Goal: Task Accomplishment & Management: Manage account settings

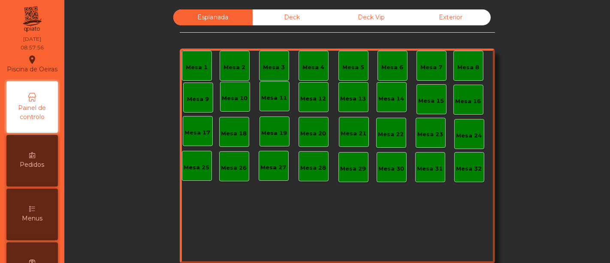
click at [305, 15] on div "Deck" at bounding box center [292, 17] width 79 height 16
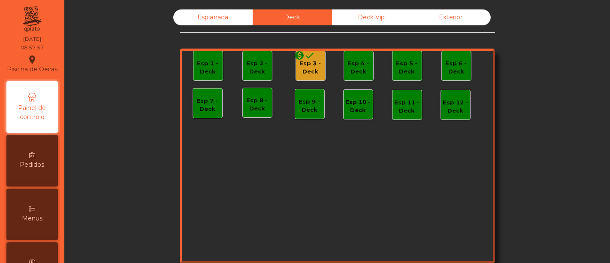
click at [305, 59] on icon "done" at bounding box center [310, 55] width 10 height 10
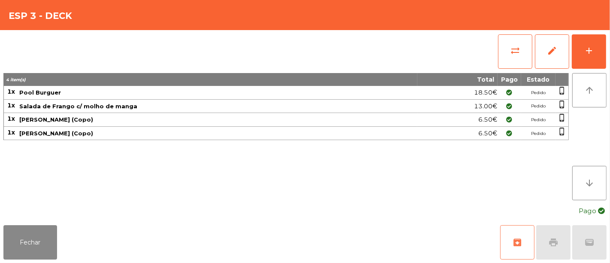
click at [514, 233] on button "archive" at bounding box center [517, 242] width 34 height 34
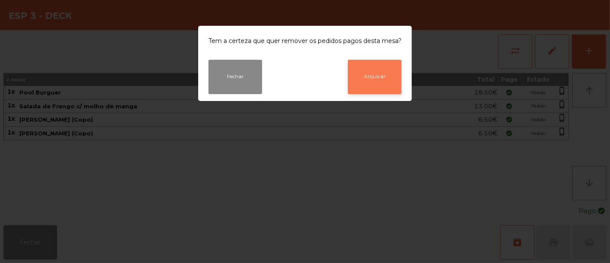
click at [376, 74] on button "Arquivar" at bounding box center [375, 77] width 54 height 34
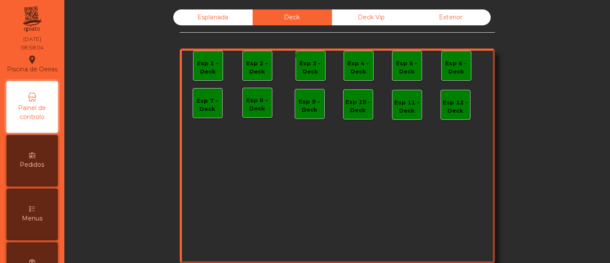
click at [380, 17] on div "Deck Vip" at bounding box center [371, 17] width 79 height 16
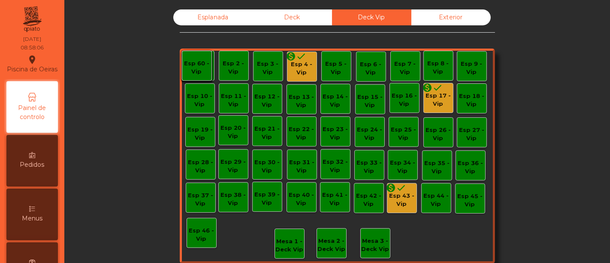
click at [305, 66] on div "Esp 4 - Vip" at bounding box center [301, 68] width 29 height 17
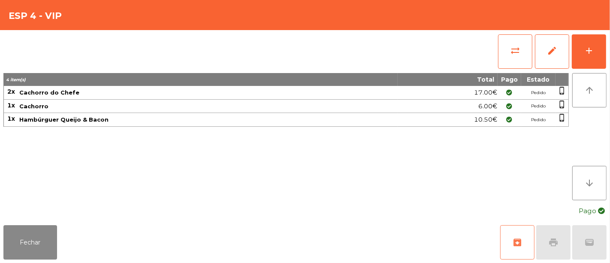
click at [520, 238] on span "archive" at bounding box center [517, 242] width 10 height 10
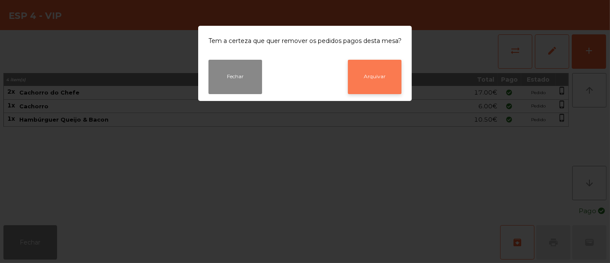
click at [384, 79] on button "Arquivar" at bounding box center [375, 77] width 54 height 34
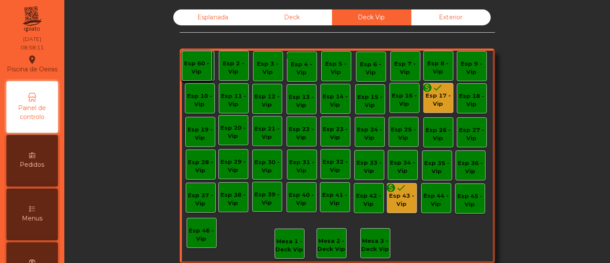
click at [430, 95] on div "Esp 17 - Vip" at bounding box center [438, 99] width 29 height 17
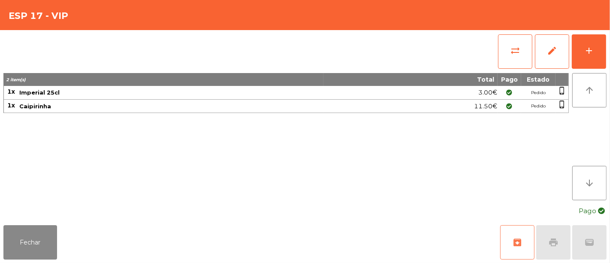
click at [512, 235] on button "archive" at bounding box center [517, 242] width 34 height 34
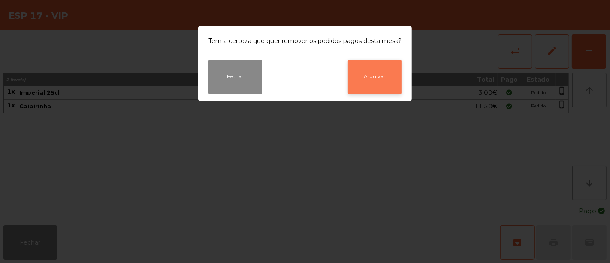
click at [387, 80] on button "Arquivar" at bounding box center [375, 77] width 54 height 34
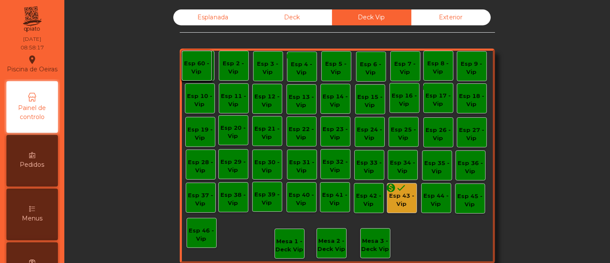
click at [399, 189] on icon "done" at bounding box center [401, 187] width 10 height 10
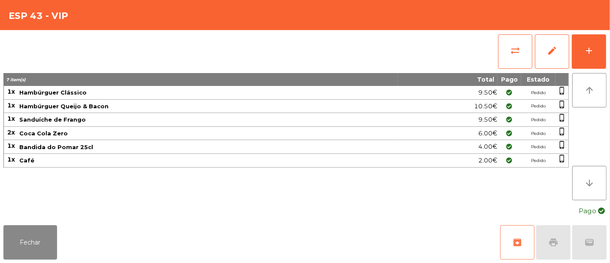
click at [516, 235] on button "archive" at bounding box center [517, 242] width 34 height 34
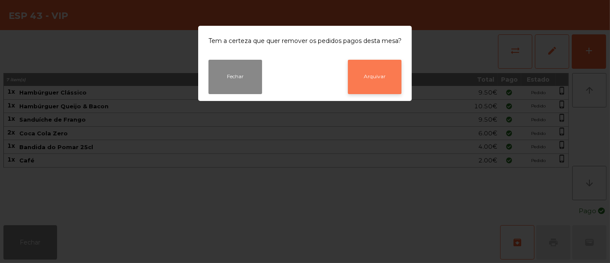
click at [377, 68] on button "Arquivar" at bounding box center [375, 77] width 54 height 34
